Goal: Task Accomplishment & Management: Manage account settings

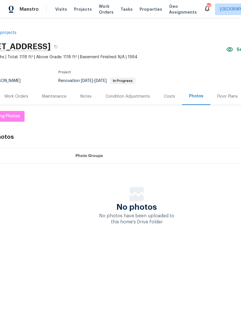
scroll to position [0, 30]
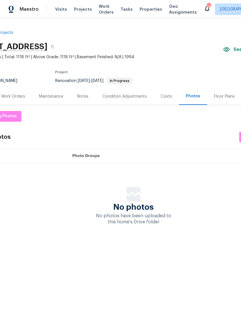
click at [221, 93] on div "Floor Plans" at bounding box center [224, 96] width 21 height 6
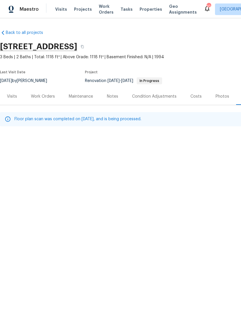
click at [148, 8] on span "Properties" at bounding box center [151, 9] width 23 height 6
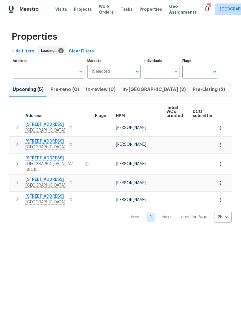
click at [131, 91] on span "In-[GEOGRAPHIC_DATA] (2)" at bounding box center [154, 89] width 63 height 8
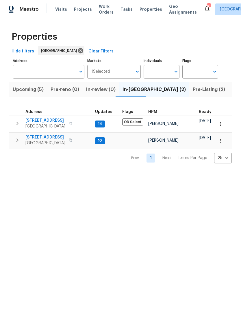
click at [16, 124] on icon "button" at bounding box center [17, 123] width 7 height 7
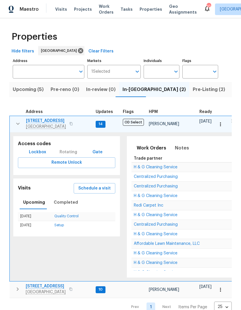
click at [84, 188] on span "Schedule a visit" at bounding box center [94, 188] width 32 height 7
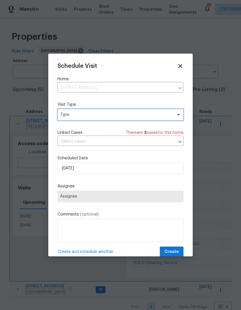
click at [65, 115] on span "Type" at bounding box center [116, 115] width 113 height 6
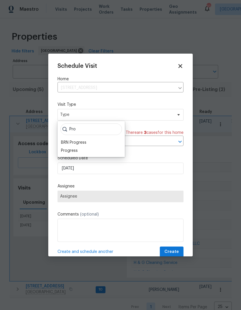
type input "Pro"
click at [67, 152] on div "Progress" at bounding box center [69, 151] width 17 height 6
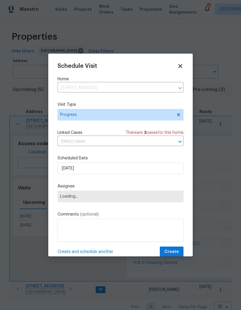
click at [67, 199] on span "Loading..." at bounding box center [120, 196] width 121 height 5
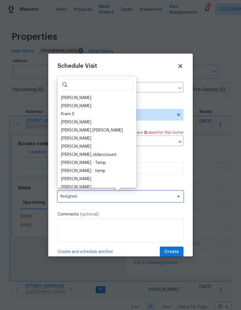
click at [65, 195] on span "Assignee" at bounding box center [116, 196] width 113 height 5
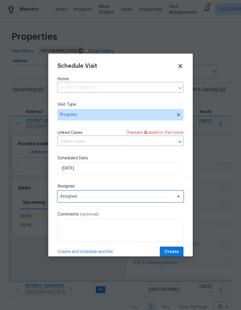
click at [65, 194] on span "Assignee" at bounding box center [121, 196] width 126 height 12
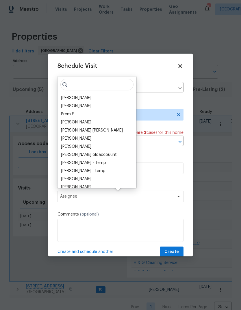
click at [65, 99] on div "[PERSON_NAME]" at bounding box center [76, 98] width 30 height 6
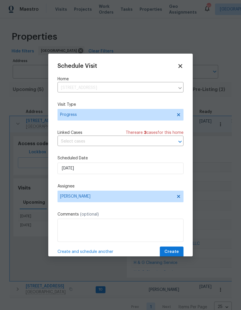
click at [179, 250] on button "Create" at bounding box center [172, 251] width 24 height 11
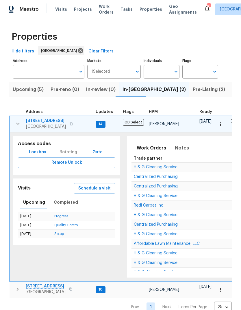
click at [61, 10] on span "Visits" at bounding box center [61, 9] width 12 height 6
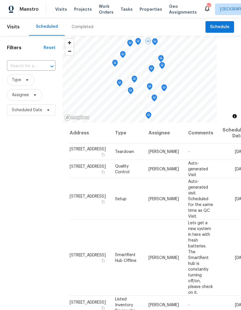
click at [0, 0] on icon at bounding box center [0, 0] width 0 height 0
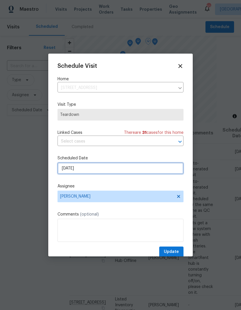
click at [66, 173] on input "[DATE]" at bounding box center [121, 168] width 126 height 12
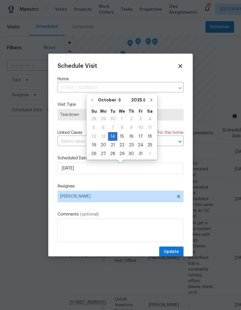
click at [136, 140] on div "17" at bounding box center [141, 136] width 10 height 8
type input "[DATE]"
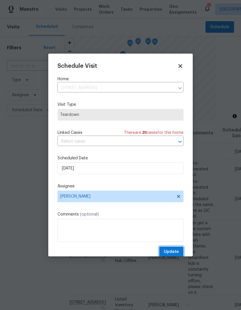
click at [179, 252] on span "Update" at bounding box center [171, 251] width 15 height 7
